Goal: Task Accomplishment & Management: Use online tool/utility

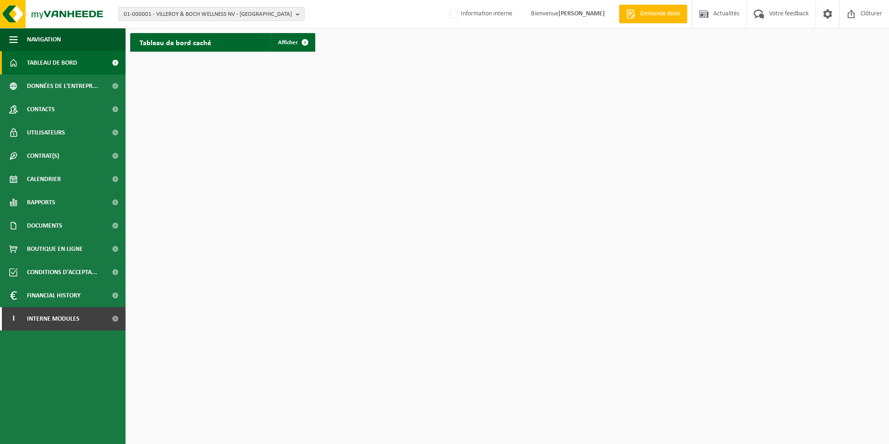
click at [205, 15] on span "01-000001 - VILLEROY & BOCH WELLNESS NV - ROESELARE" at bounding box center [208, 14] width 168 height 14
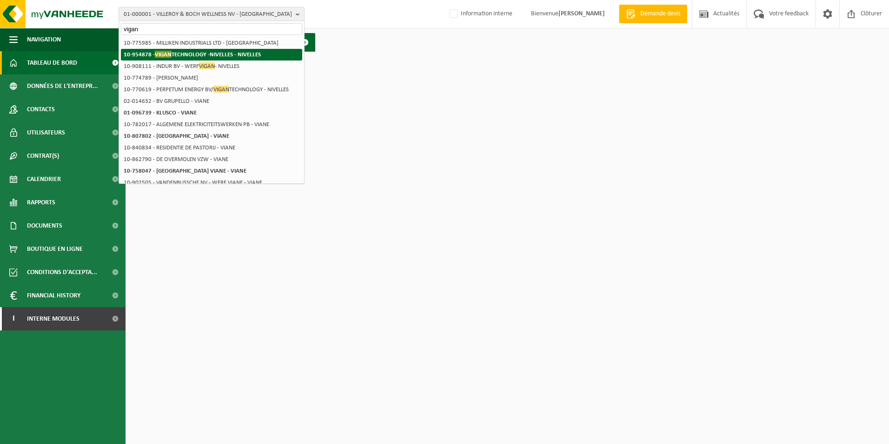
type input "vigan"
click at [199, 52] on strong "10-954878 - VIGAN TECHNOLOGY -NIVELLES - NIVELLES" at bounding box center [192, 54] width 137 height 7
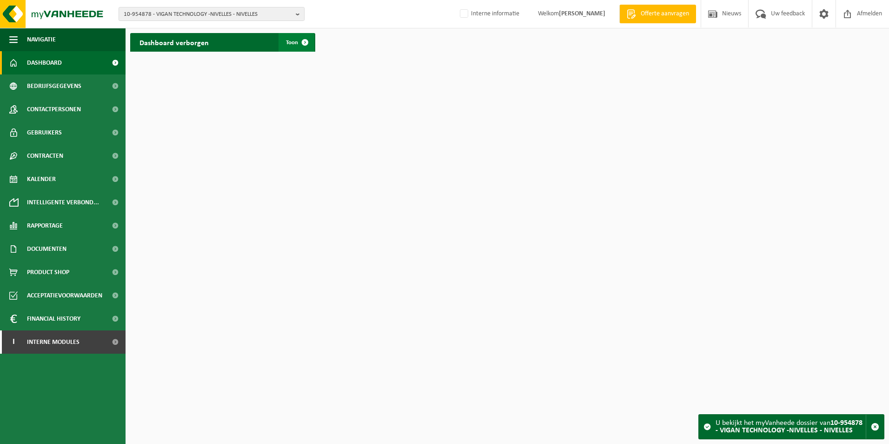
click at [282, 44] on link "Toon" at bounding box center [297, 42] width 36 height 19
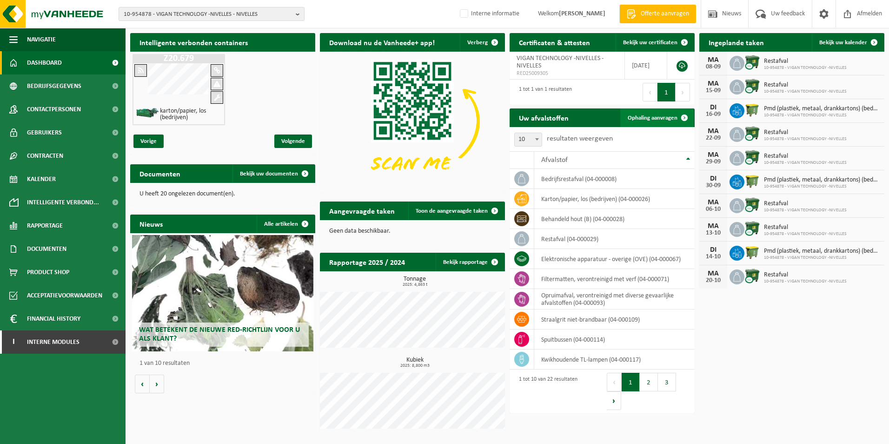
click at [644, 121] on link "Ophaling aanvragen" at bounding box center [656, 117] width 73 height 19
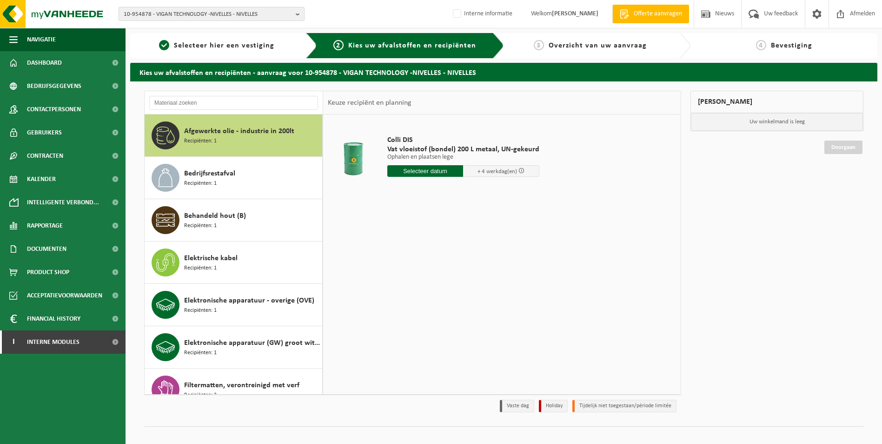
click at [180, 13] on span "10-954878 - VIGAN TECHNOLOGY -NIVELLES - NIVELLES" at bounding box center [208, 14] width 168 height 14
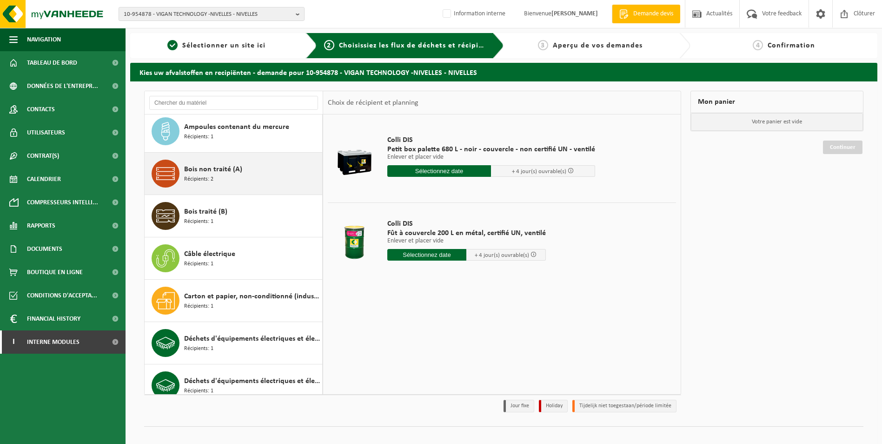
scroll to position [93, 0]
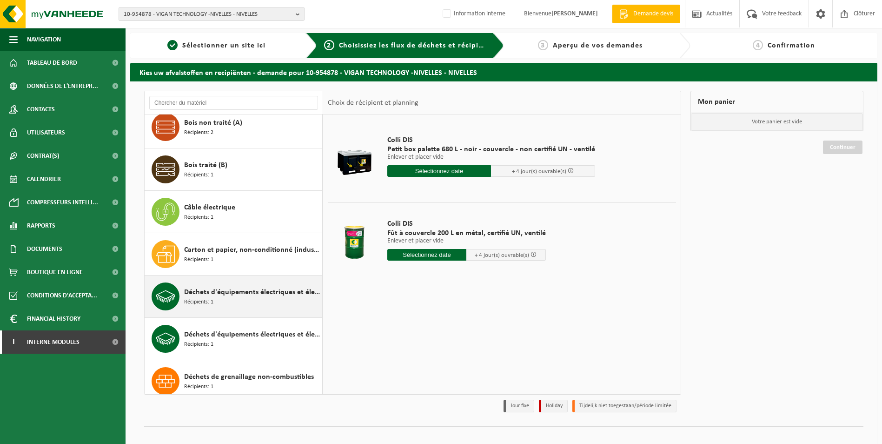
click at [242, 291] on span "Déchets d'équipements électriques et électroniques - gros produits blancs (ména…" at bounding box center [252, 292] width 136 height 11
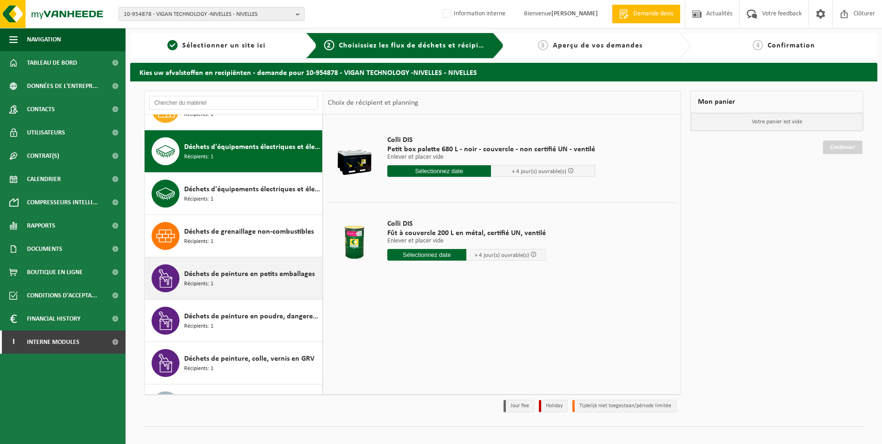
scroll to position [254, 0]
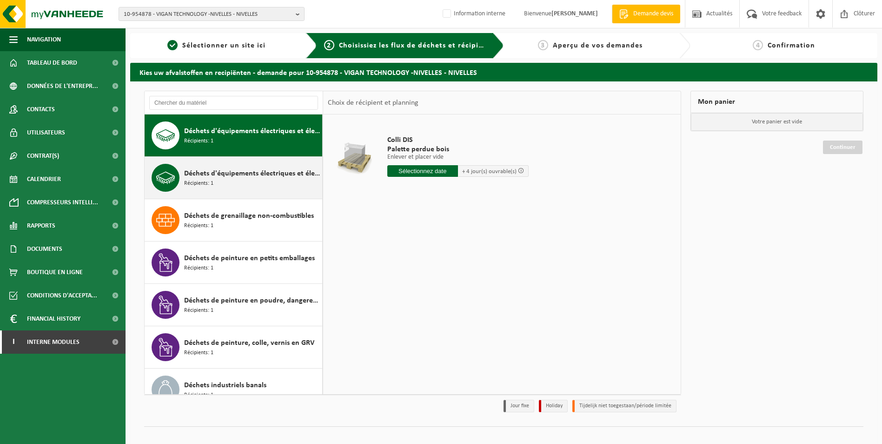
click at [273, 178] on span "Déchets d'équipements électriques et électroniques - Sans tubes cathodiques" at bounding box center [252, 173] width 136 height 11
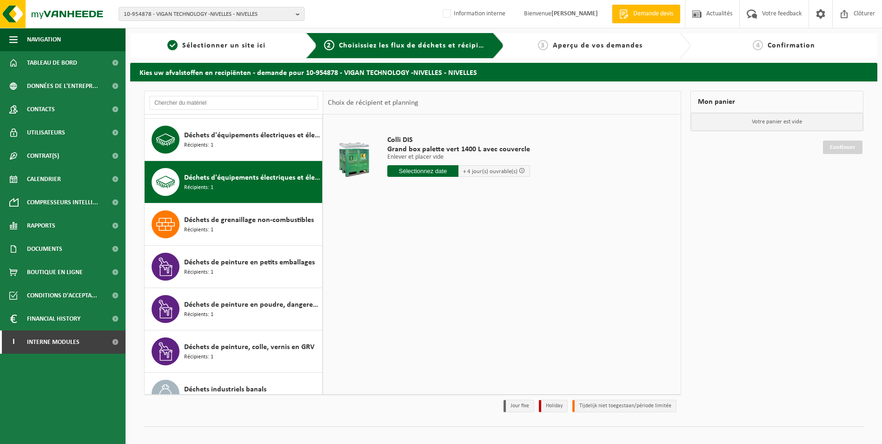
scroll to position [203, 0]
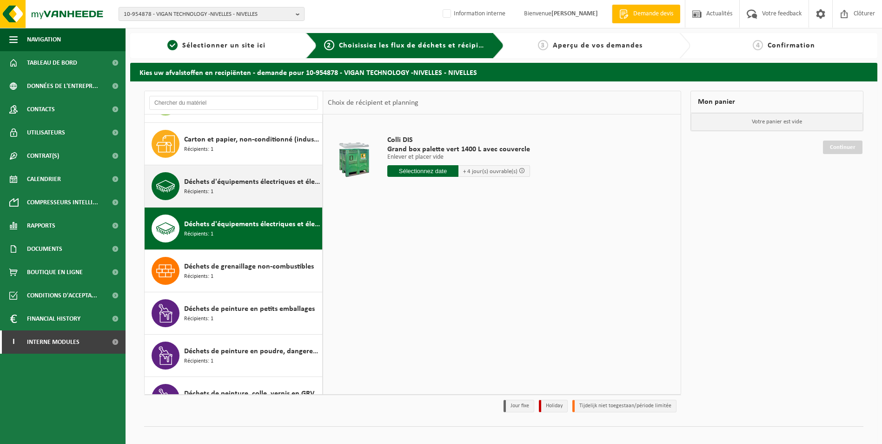
click at [262, 191] on div "Déchets d'équipements électriques et électroniques - gros produits blancs (ména…" at bounding box center [252, 186] width 136 height 28
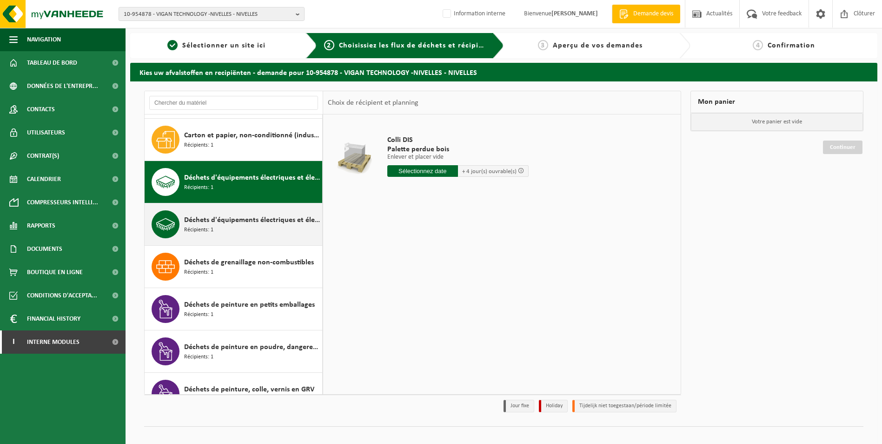
scroll to position [161, 0]
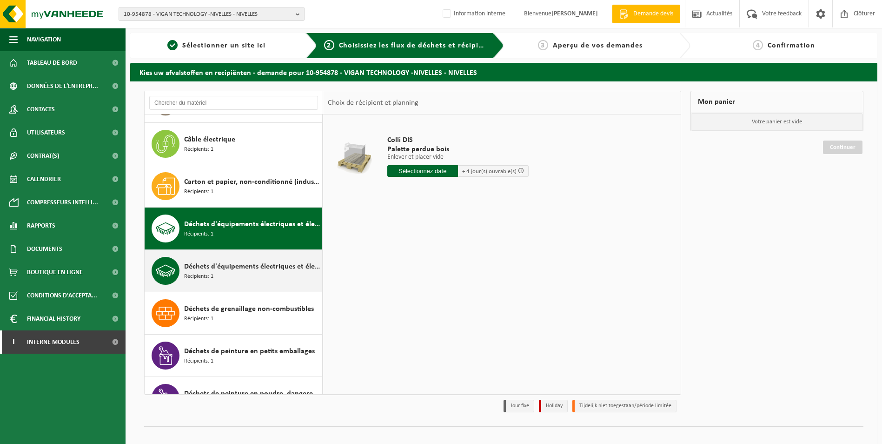
click at [253, 270] on span "Déchets d'équipements électriques et électroniques - Sans tubes cathodiques" at bounding box center [252, 266] width 136 height 11
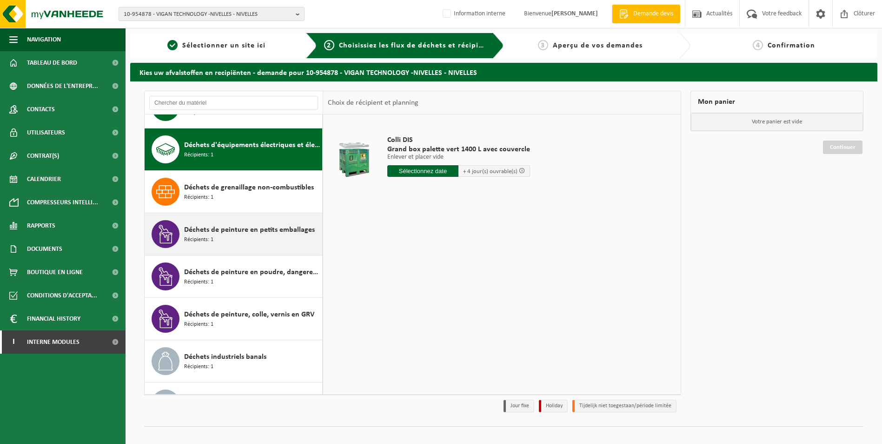
scroll to position [296, 0]
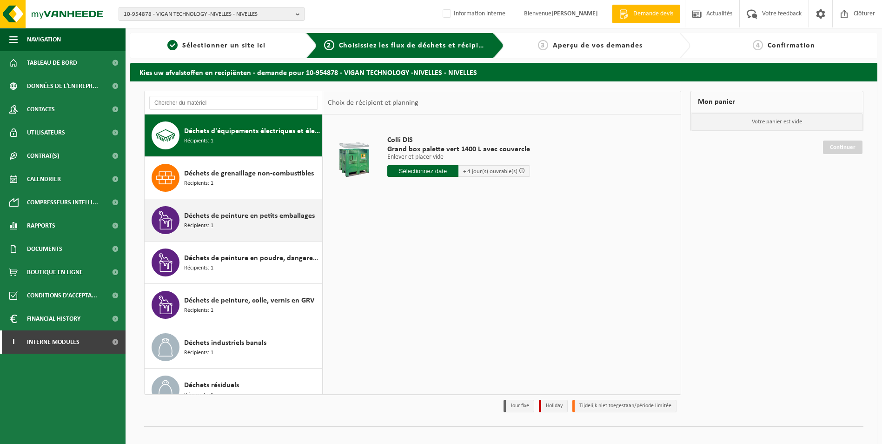
click at [264, 216] on span "Déchets de peinture en petits emballages" at bounding box center [249, 215] width 131 height 11
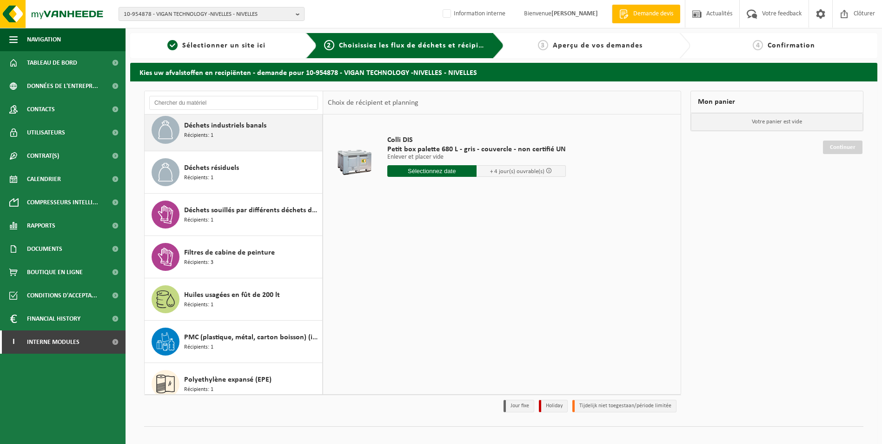
scroll to position [520, 0]
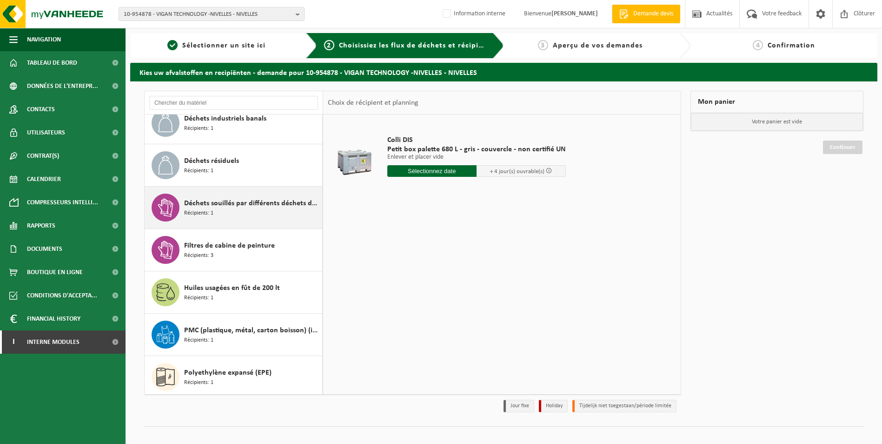
click at [261, 213] on div "Déchets souillés par différents déchets dangereux Récipients: 1" at bounding box center [252, 207] width 136 height 28
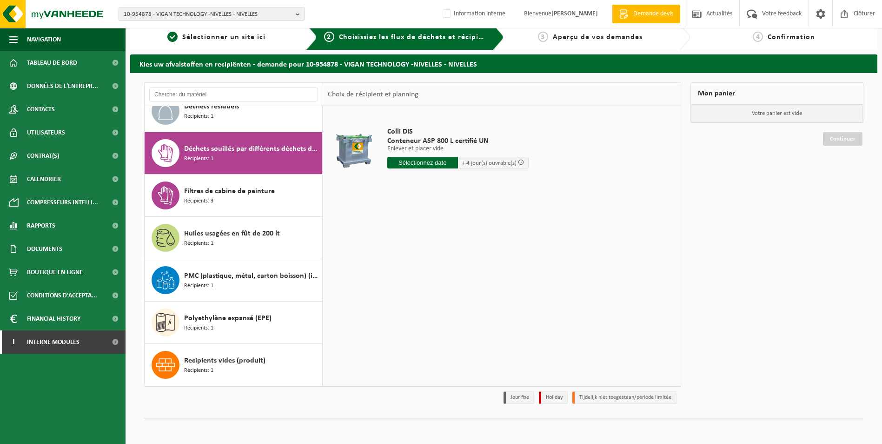
scroll to position [11, 0]
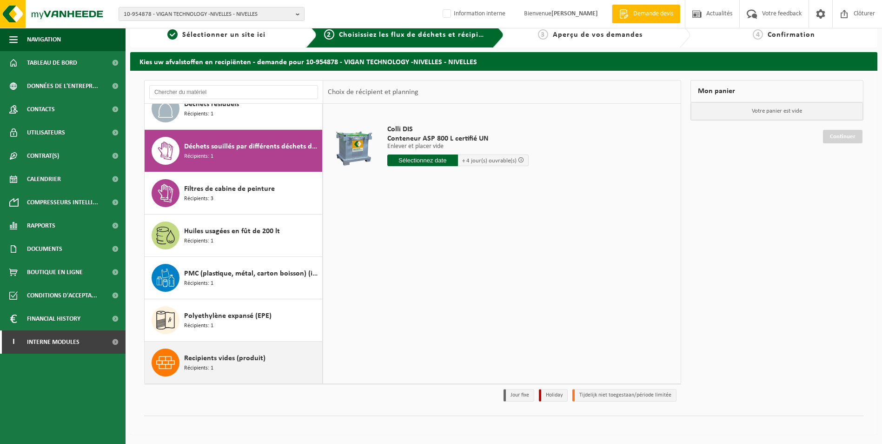
click at [253, 349] on div "Recipients vides (produit) Récipients: 1" at bounding box center [252, 362] width 136 height 28
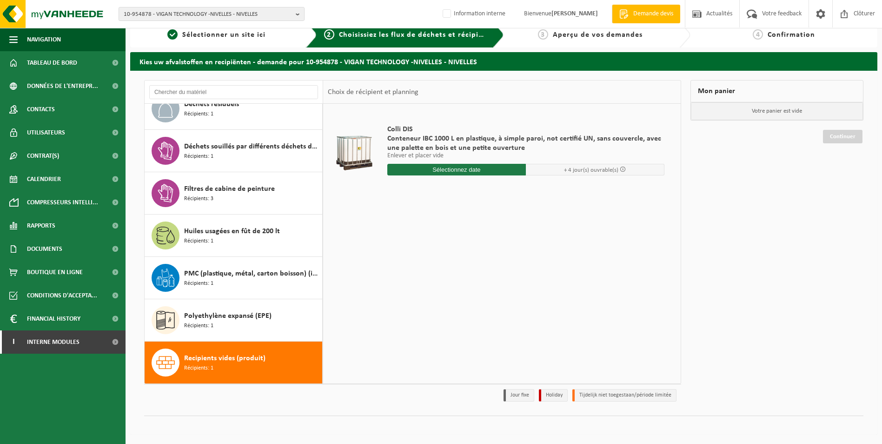
click at [240, 359] on span "Recipients vides (produit)" at bounding box center [224, 358] width 81 height 11
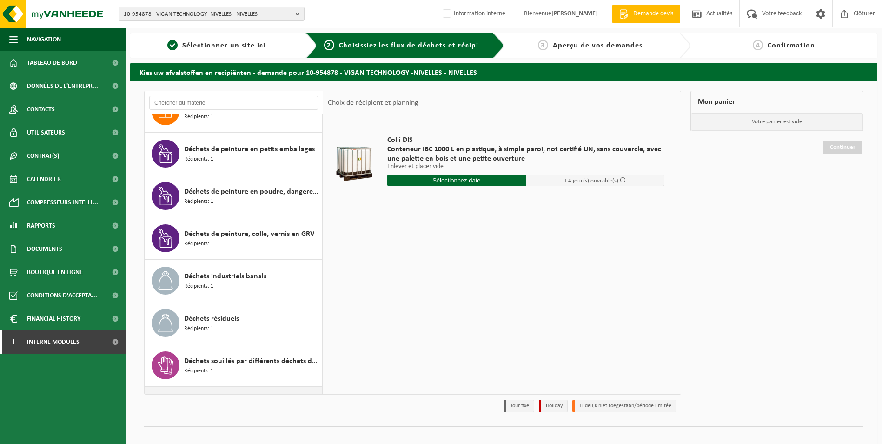
scroll to position [334, 0]
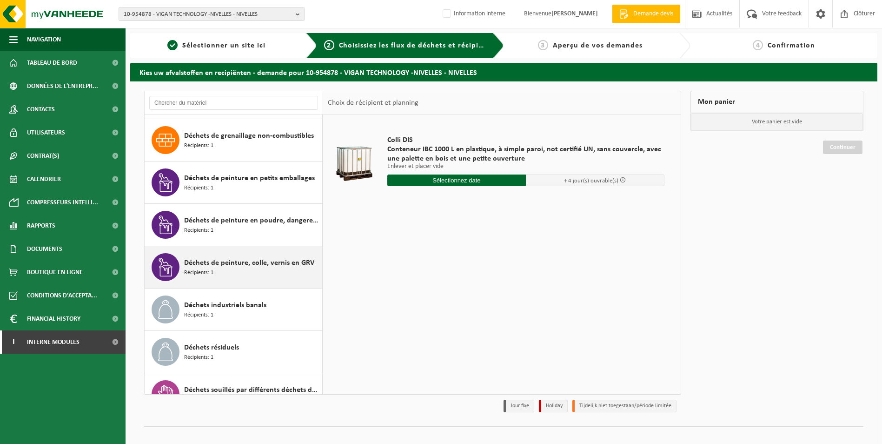
click at [274, 265] on span "Déchets de peinture, colle, vernis en GRV" at bounding box center [249, 262] width 130 height 11
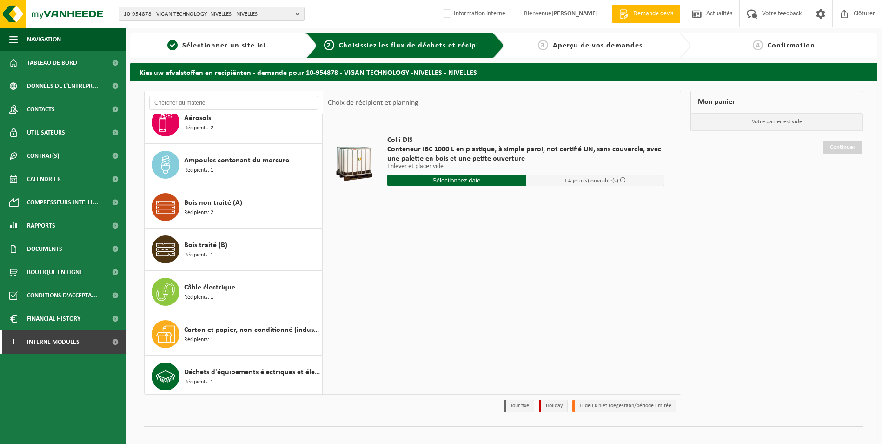
scroll to position [0, 0]
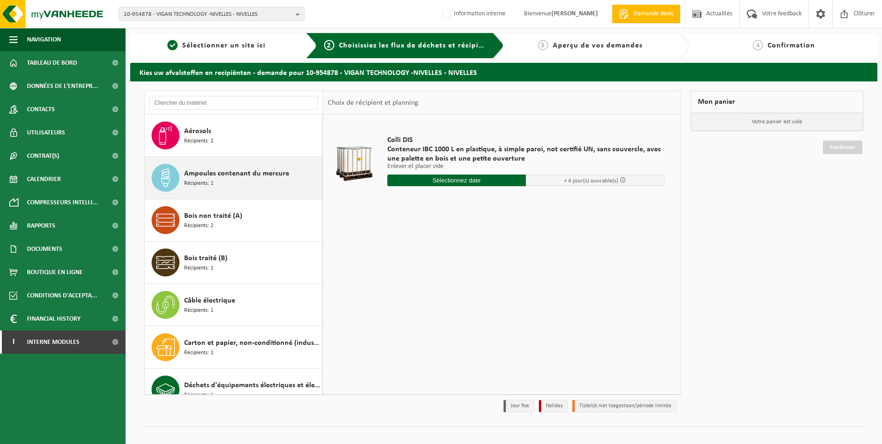
click at [236, 175] on span "Ampoules contenant du mercure" at bounding box center [236, 173] width 105 height 11
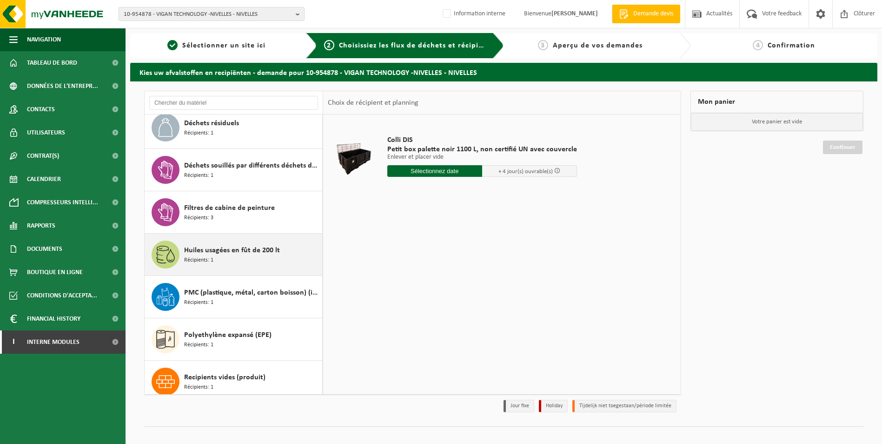
click at [236, 254] on span "Huiles usagées en fût de 200 lt" at bounding box center [232, 250] width 96 height 11
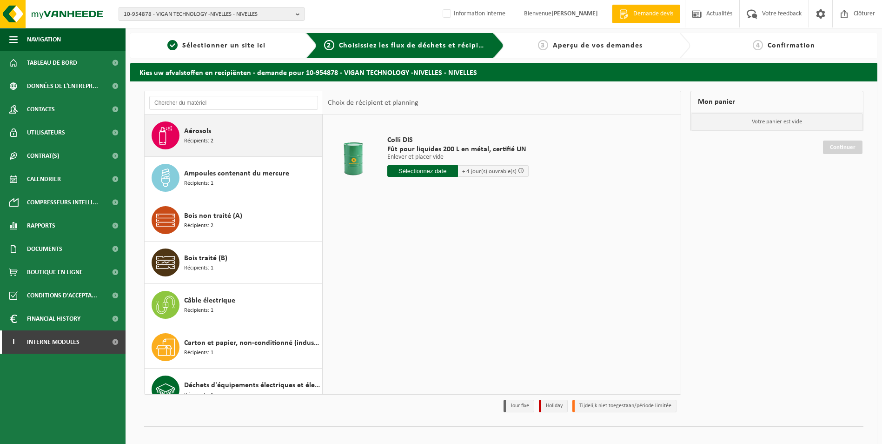
click at [217, 136] on div "Aérosols Récipients: 2" at bounding box center [252, 135] width 136 height 28
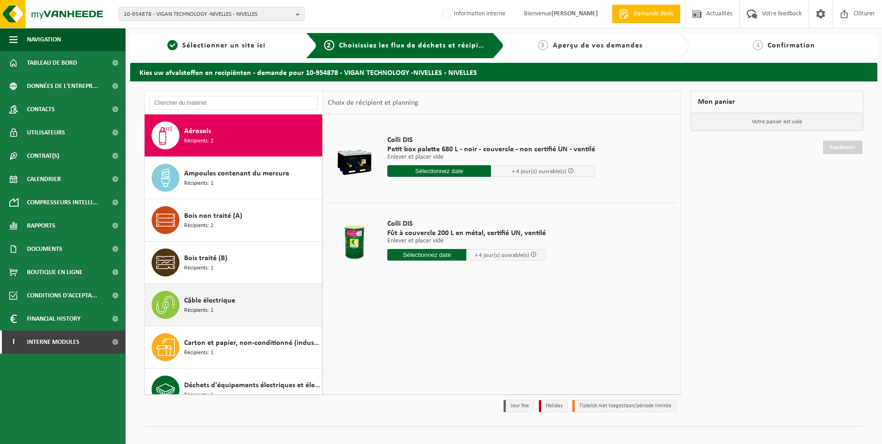
click at [253, 301] on div "Câble électrique Récipients: 1" at bounding box center [252, 305] width 136 height 28
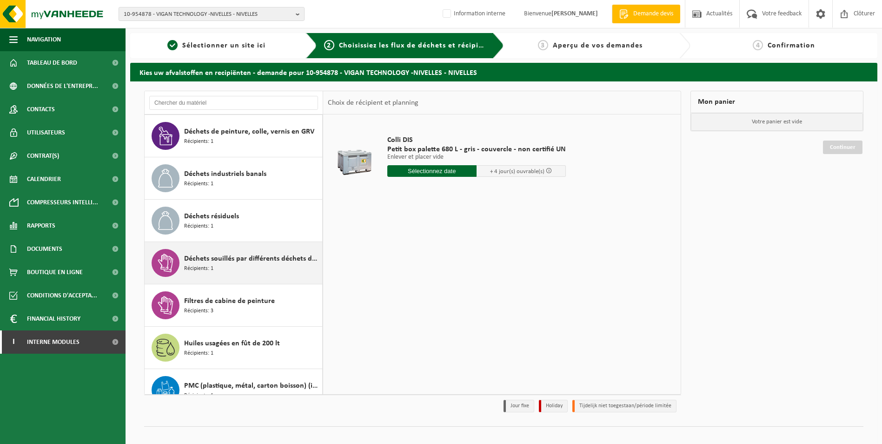
click at [242, 282] on div "Déchets souillés par différents déchets dangereux Récipients: 1" at bounding box center [234, 263] width 178 height 42
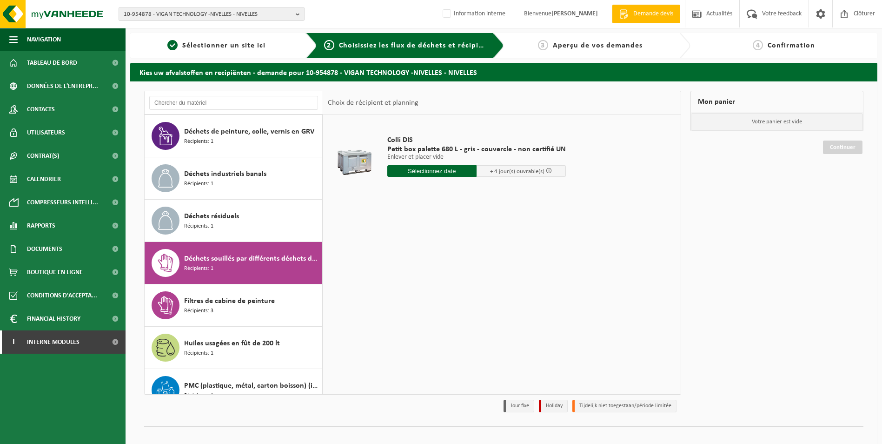
scroll to position [567, 0]
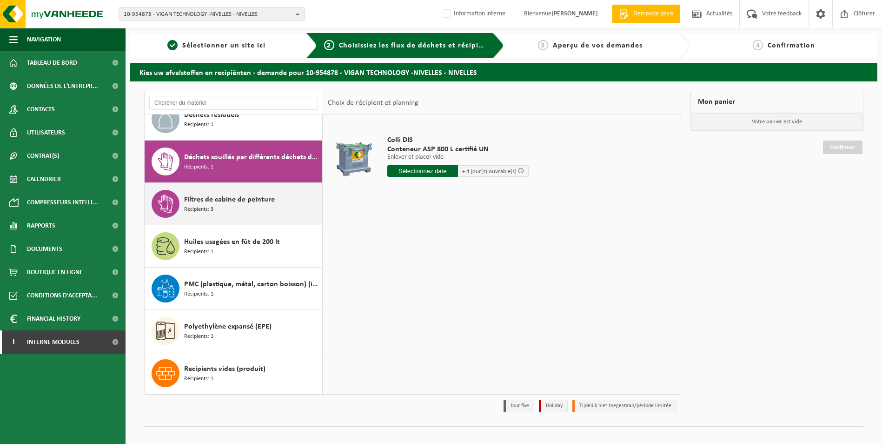
click at [254, 195] on span "Filtres de cabine de peinture" at bounding box center [229, 199] width 91 height 11
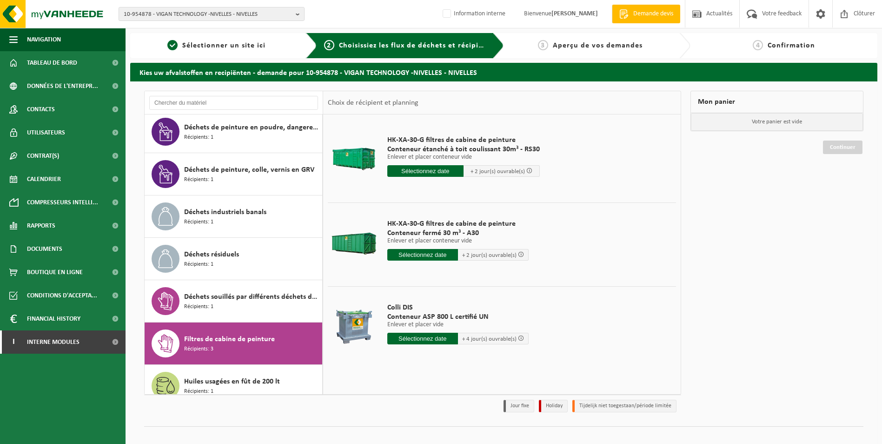
scroll to position [380, 0]
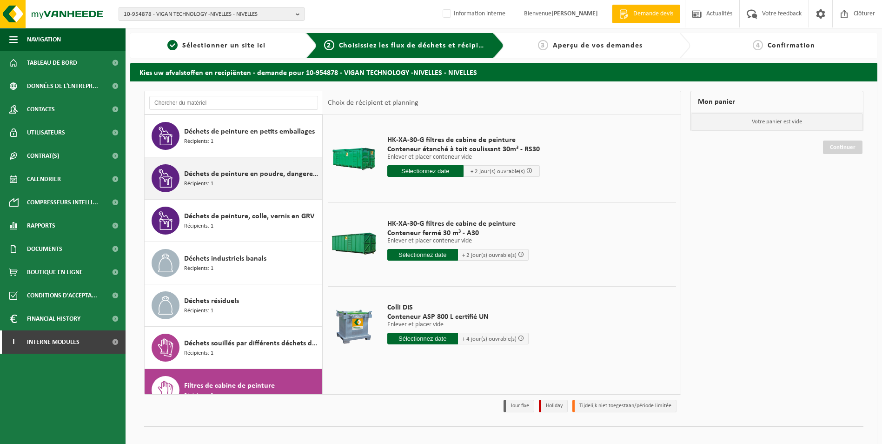
click at [231, 182] on div "Déchets de peinture en poudre, dangereux Récipients: 1" at bounding box center [252, 178] width 136 height 28
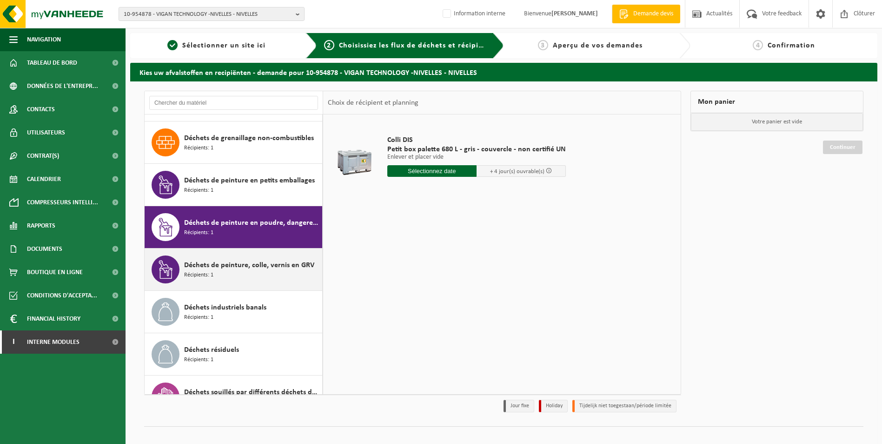
scroll to position [330, 0]
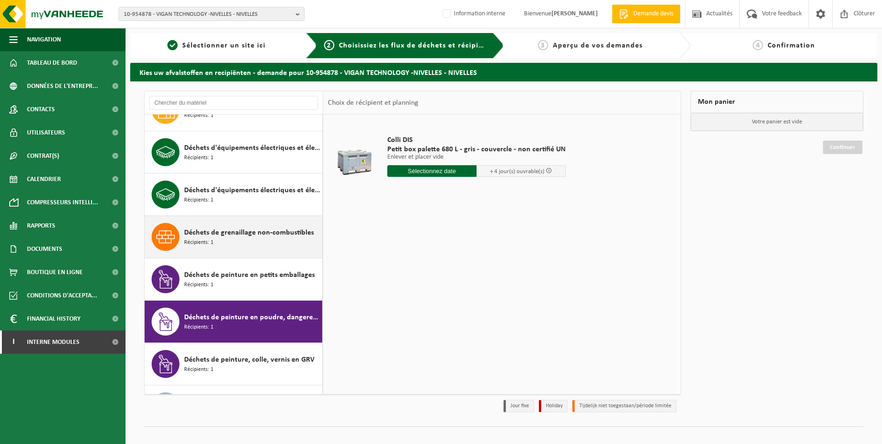
click at [247, 246] on div "Déchets de grenaillage non-combustibles Récipients: 1" at bounding box center [252, 237] width 136 height 28
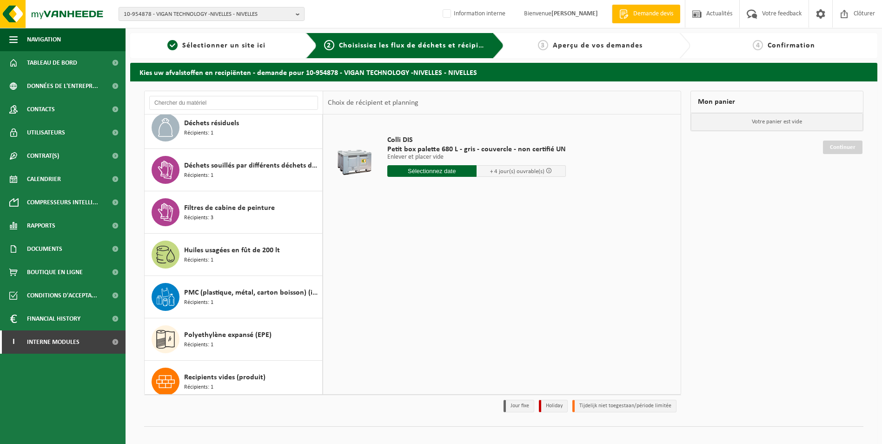
scroll to position [567, 0]
